Goal: Task Accomplishment & Management: Manage account settings

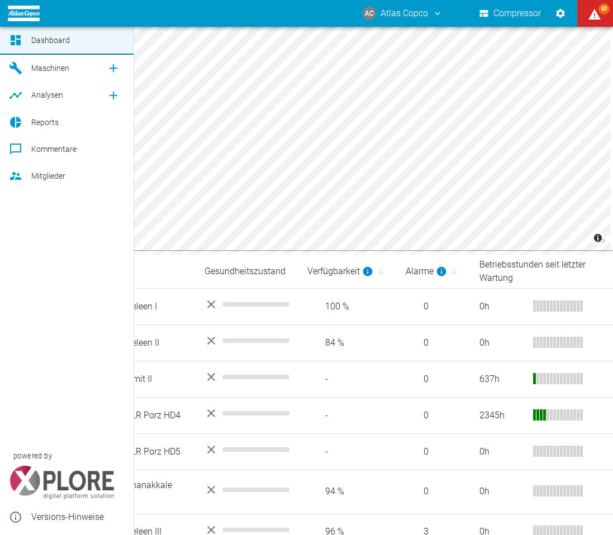
click at [38, 115] on link "Reports" at bounding box center [67, 122] width 134 height 27
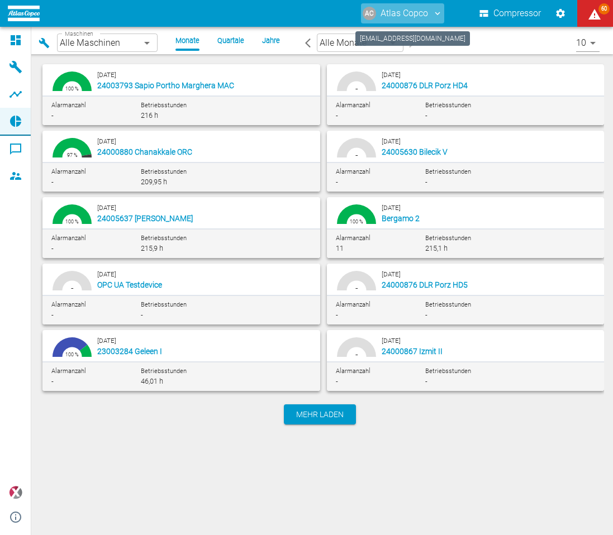
click at [429, 12] on button "AC Atlas Copco" at bounding box center [402, 13] width 83 height 20
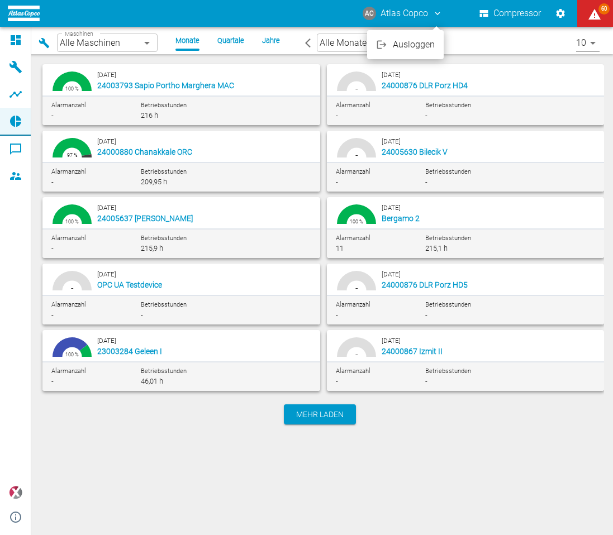
click at [417, 42] on span "Ausloggen" at bounding box center [414, 44] width 42 height 13
